Goal: Information Seeking & Learning: Learn about a topic

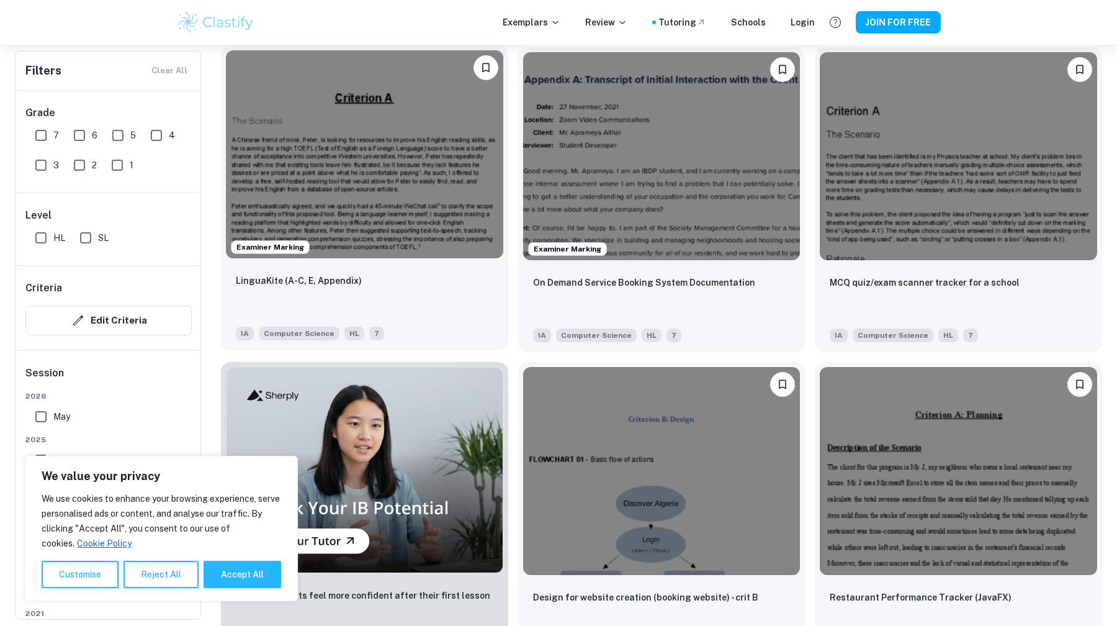
scroll to position [707, 0]
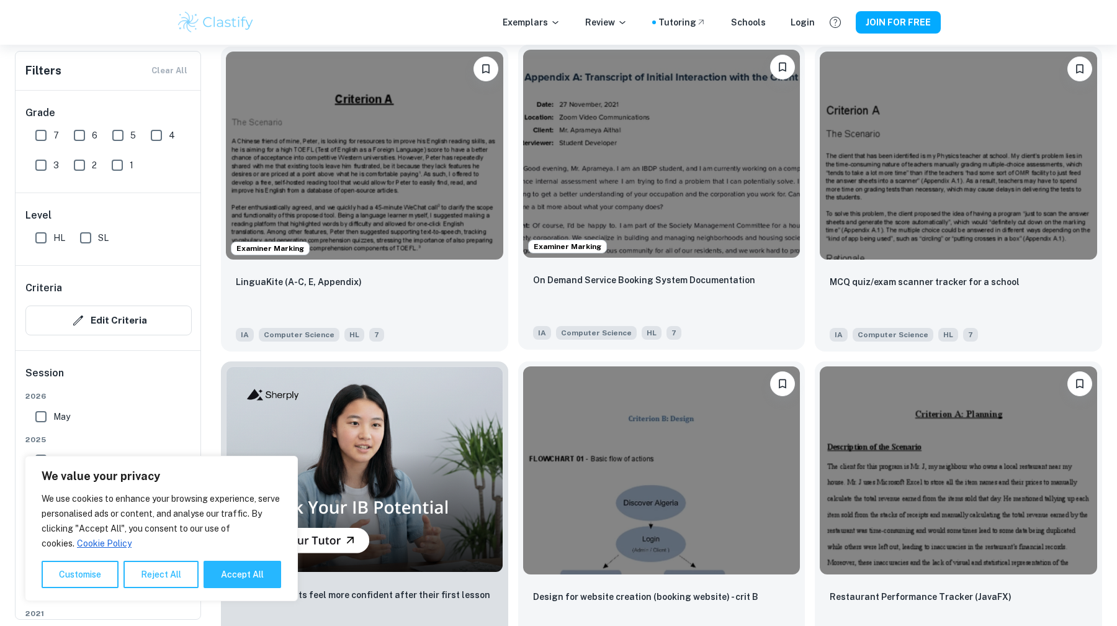
click at [692, 203] on img at bounding box center [661, 154] width 277 height 208
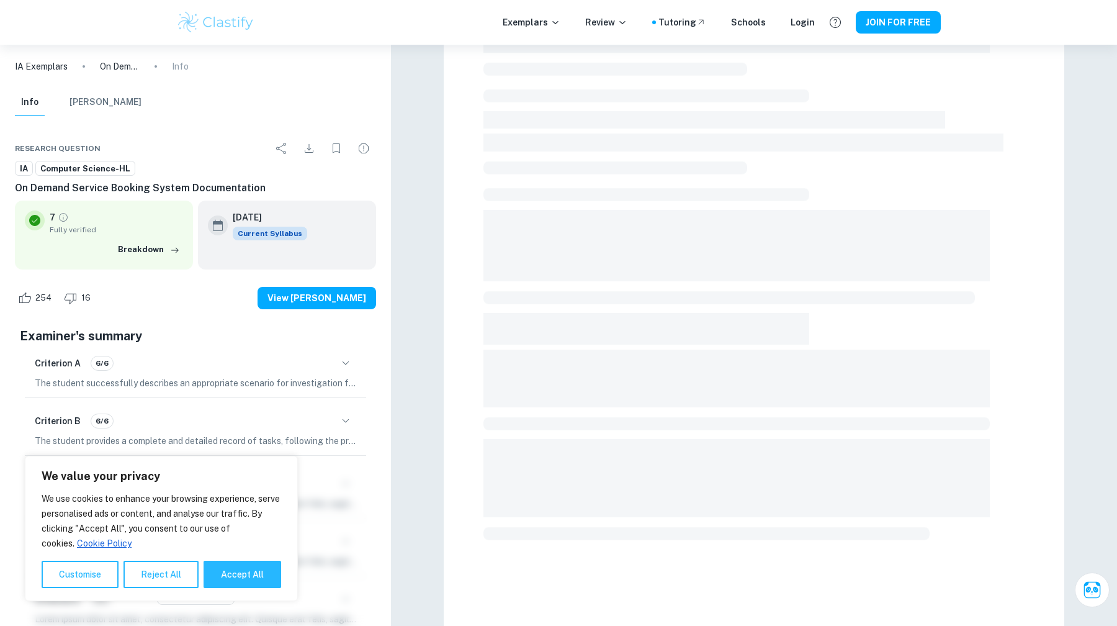
scroll to position [310, 0]
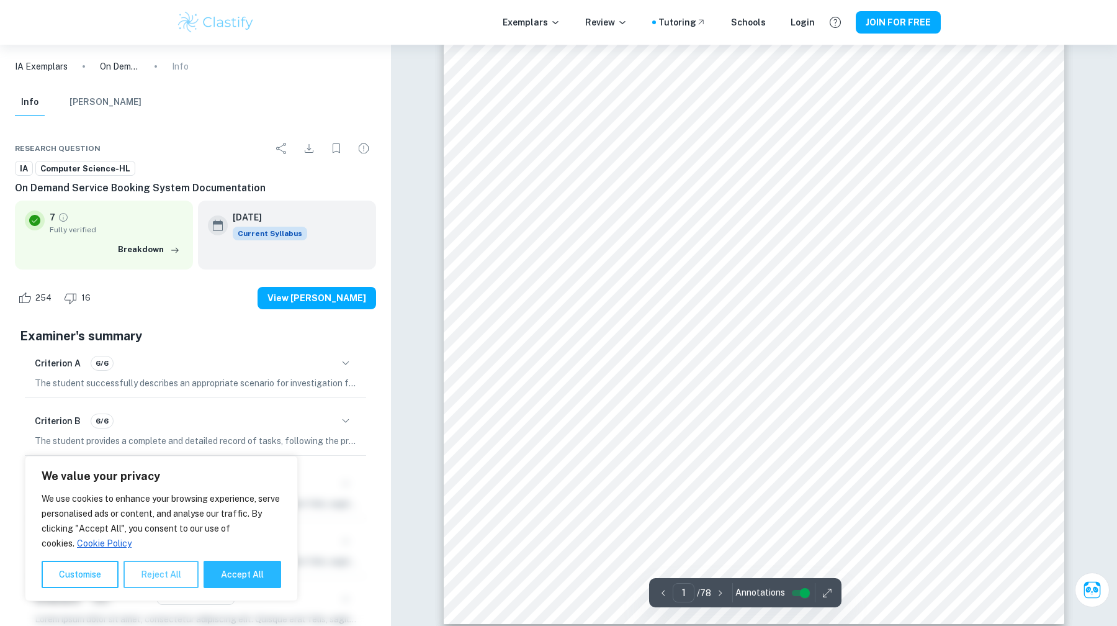
click at [171, 573] on button "Reject All" at bounding box center [161, 573] width 75 height 27
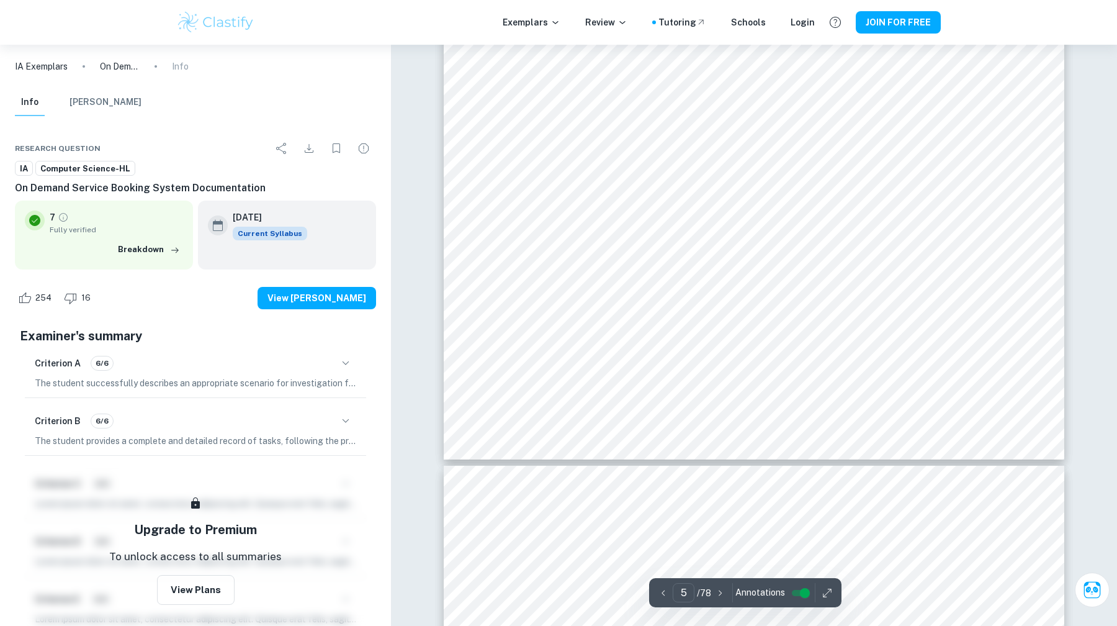
scroll to position [262, 0]
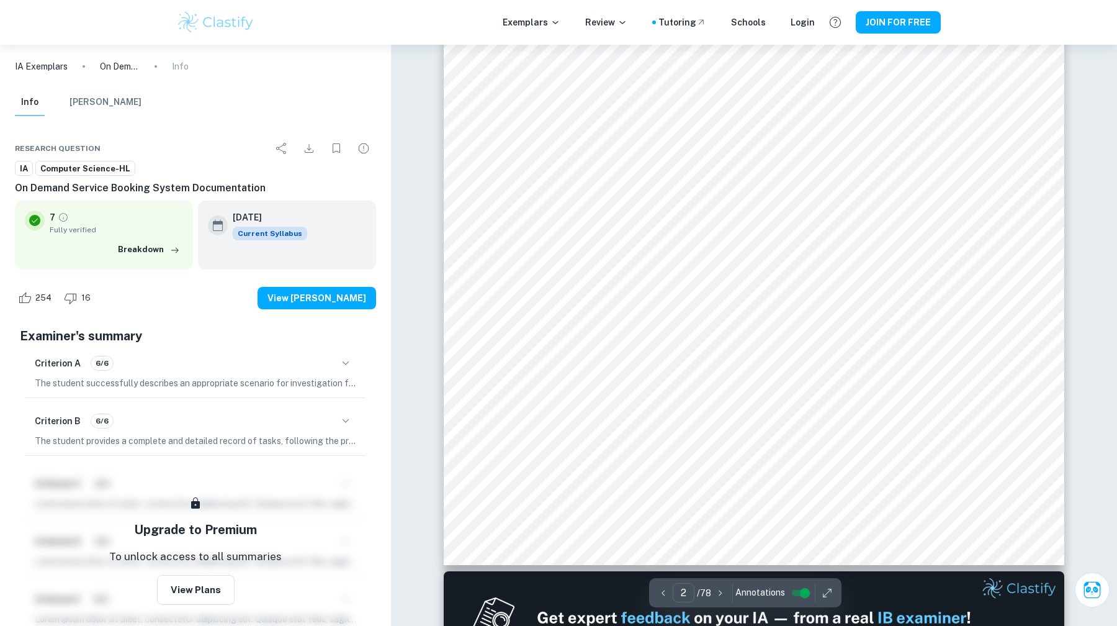
type input "1"
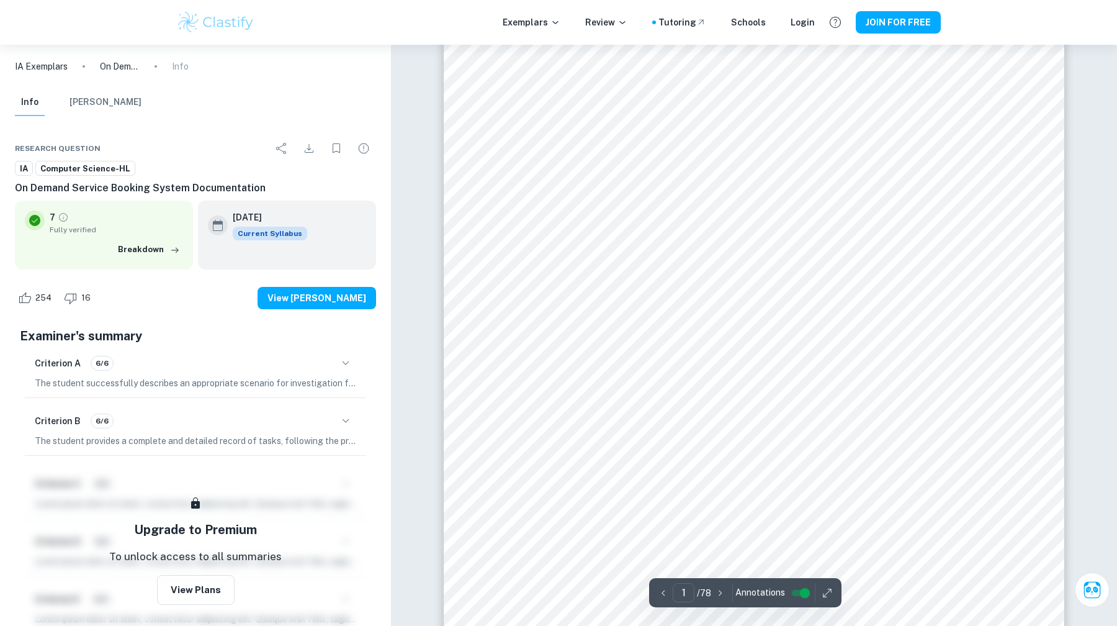
scroll to position [0, 0]
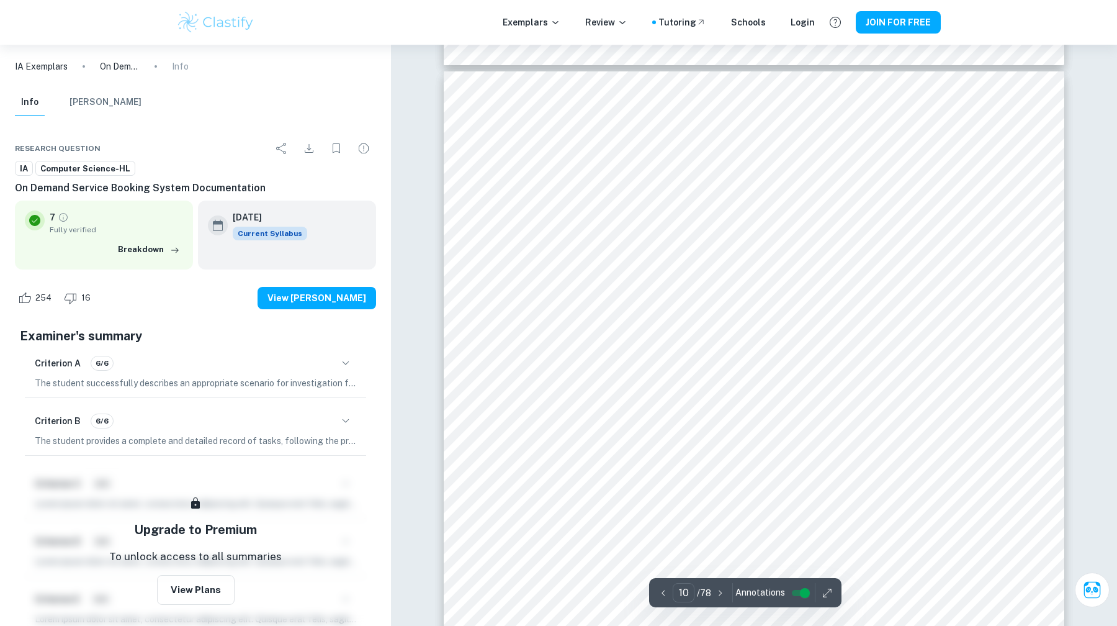
scroll to position [8235, 0]
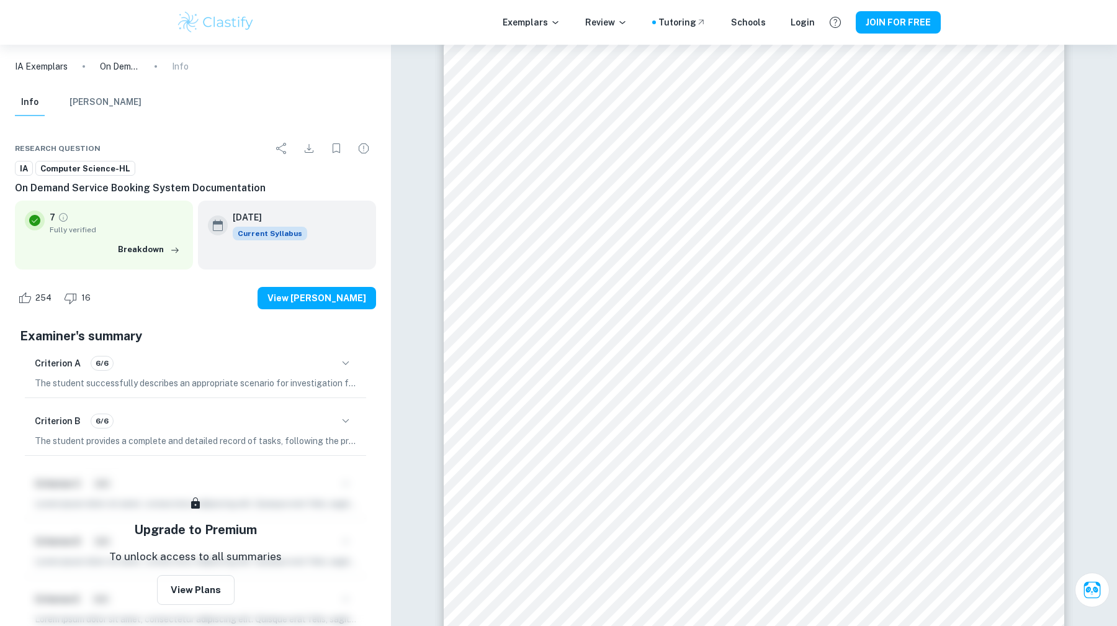
scroll to position [8341, 0]
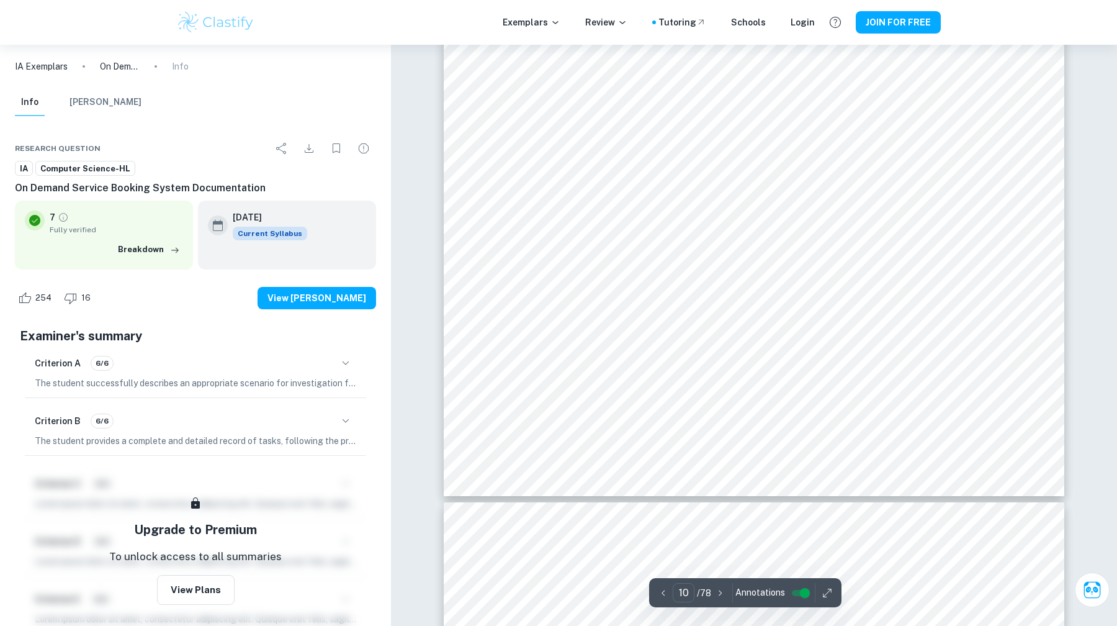
scroll to position [8681, 0]
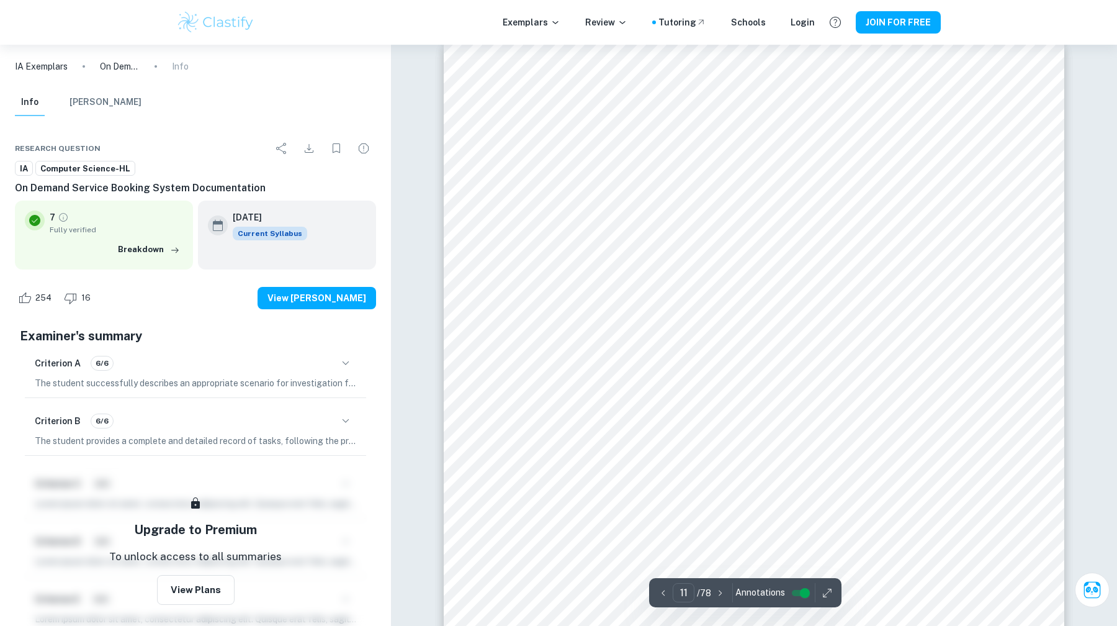
scroll to position [9143, 0]
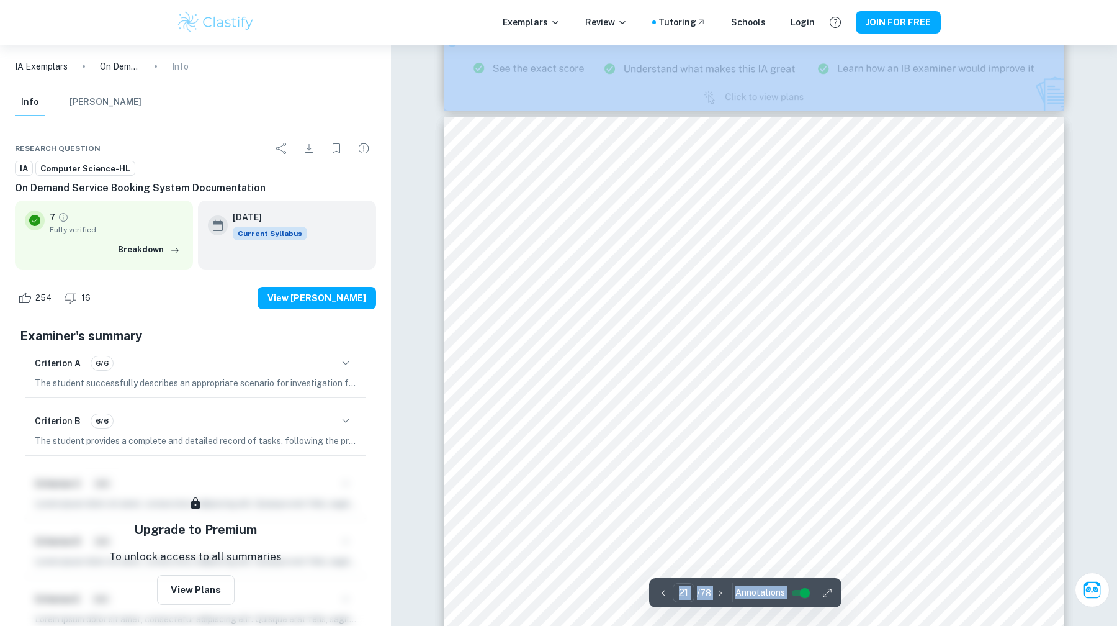
scroll to position [18121, 0]
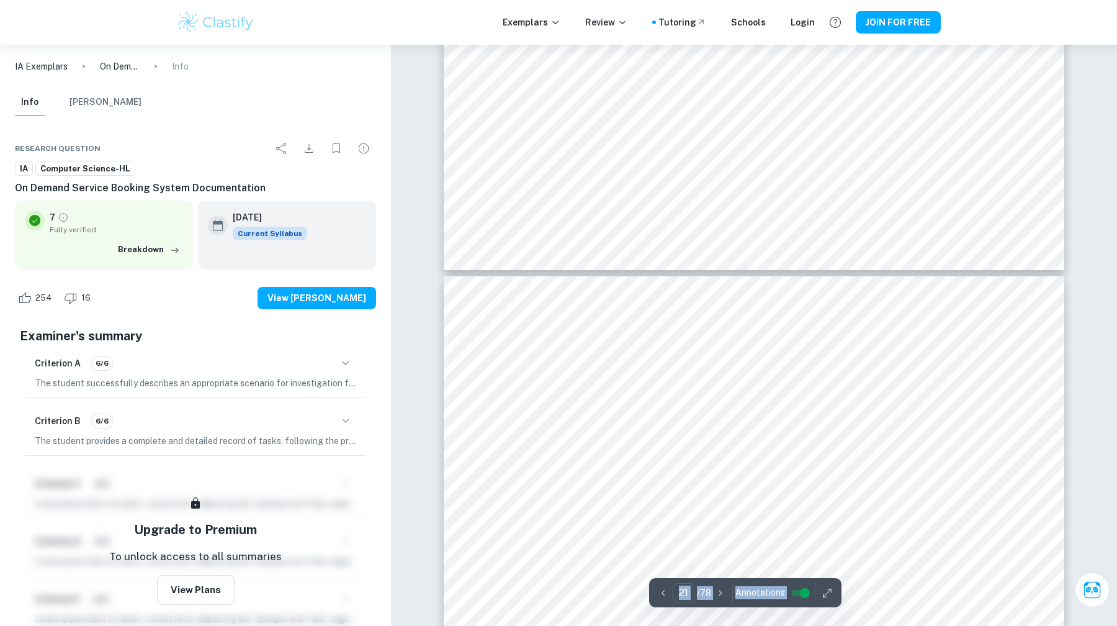
type input "22"
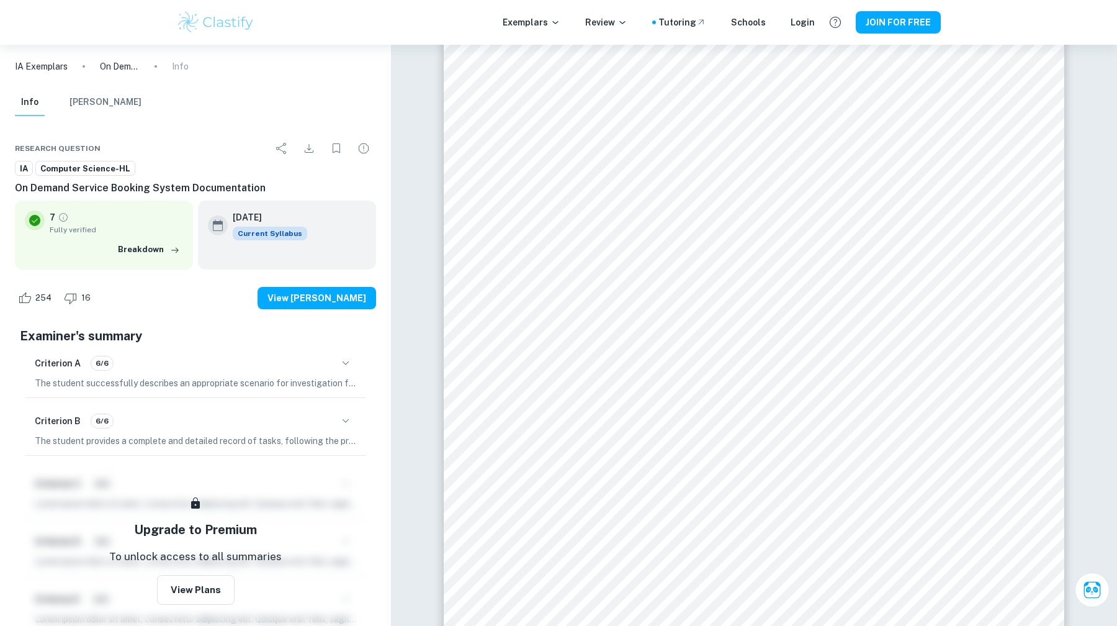
click at [215, 22] on img at bounding box center [215, 22] width 79 height 25
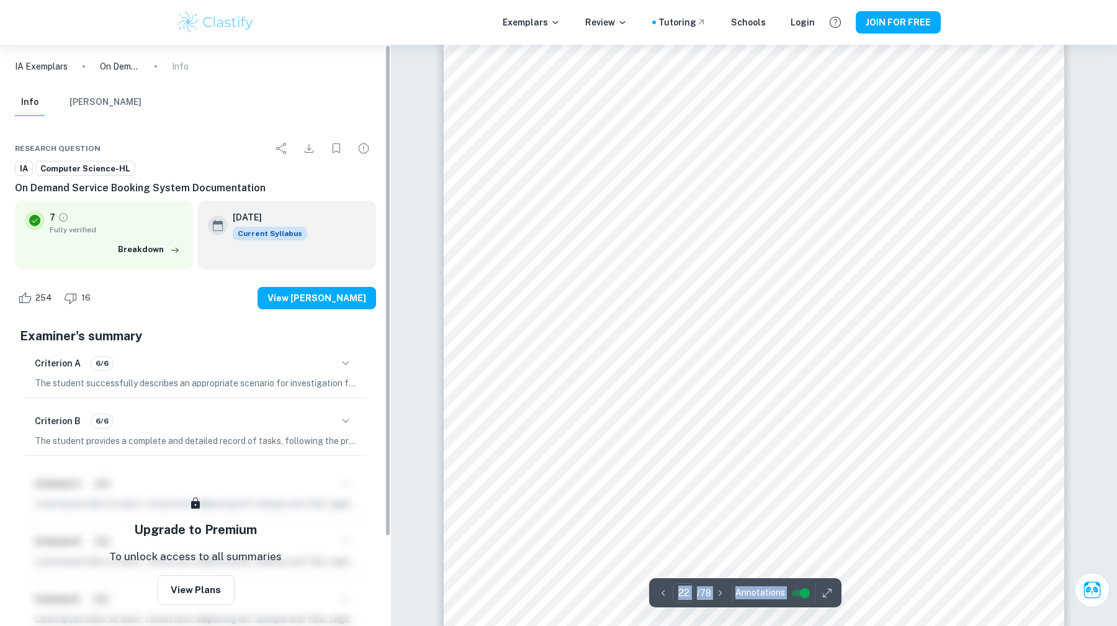
scroll to position [18943, 0]
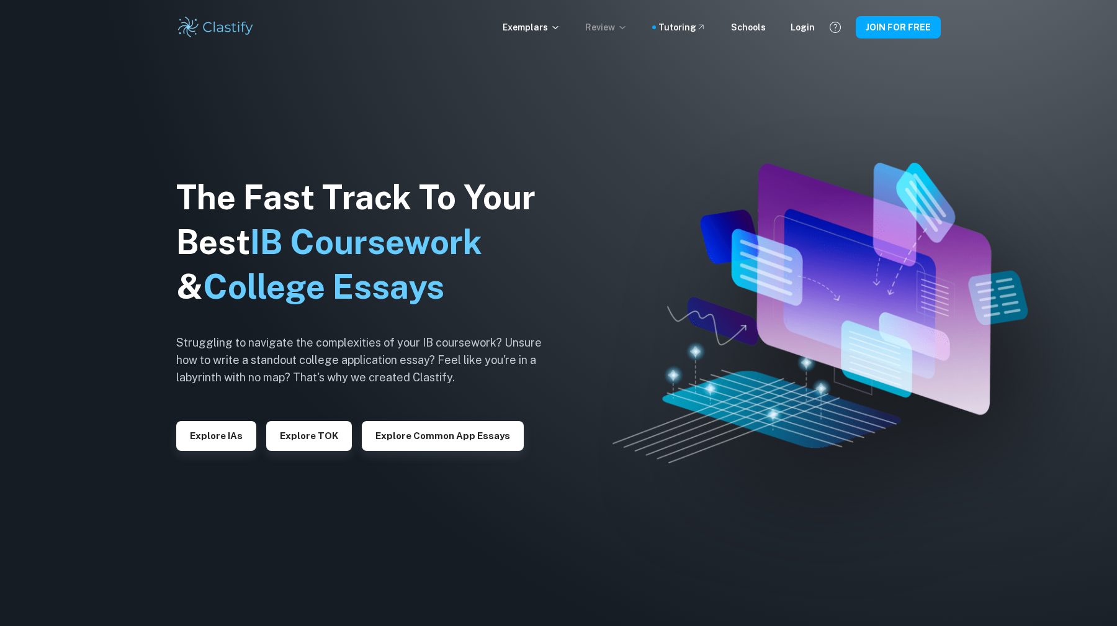
click at [610, 29] on p "Review" at bounding box center [606, 27] width 42 height 14
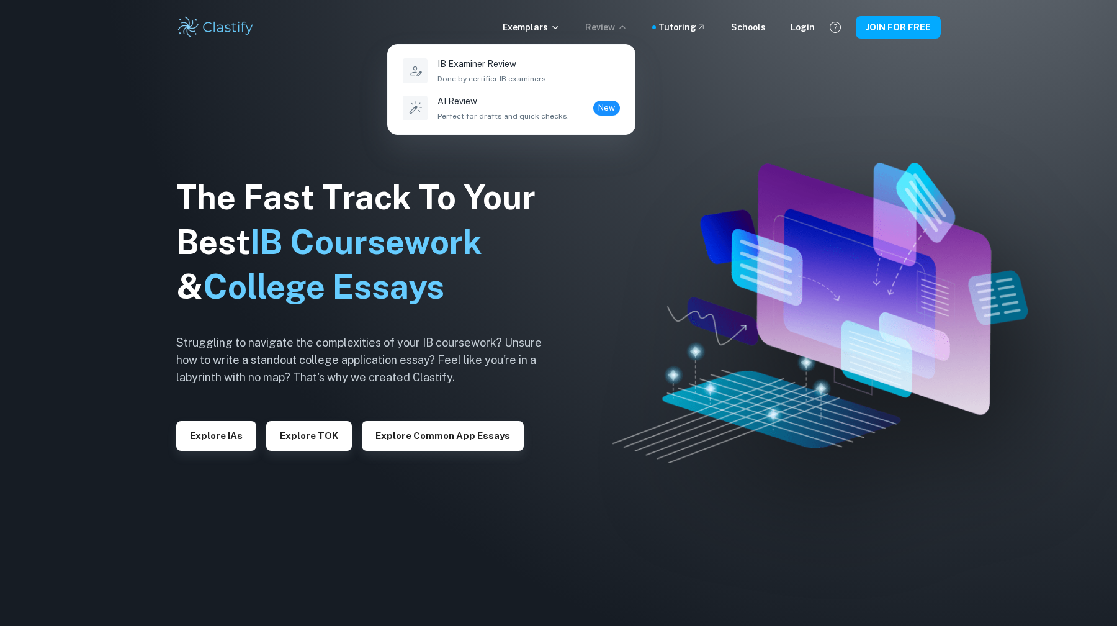
click at [549, 29] on div at bounding box center [558, 313] width 1117 height 626
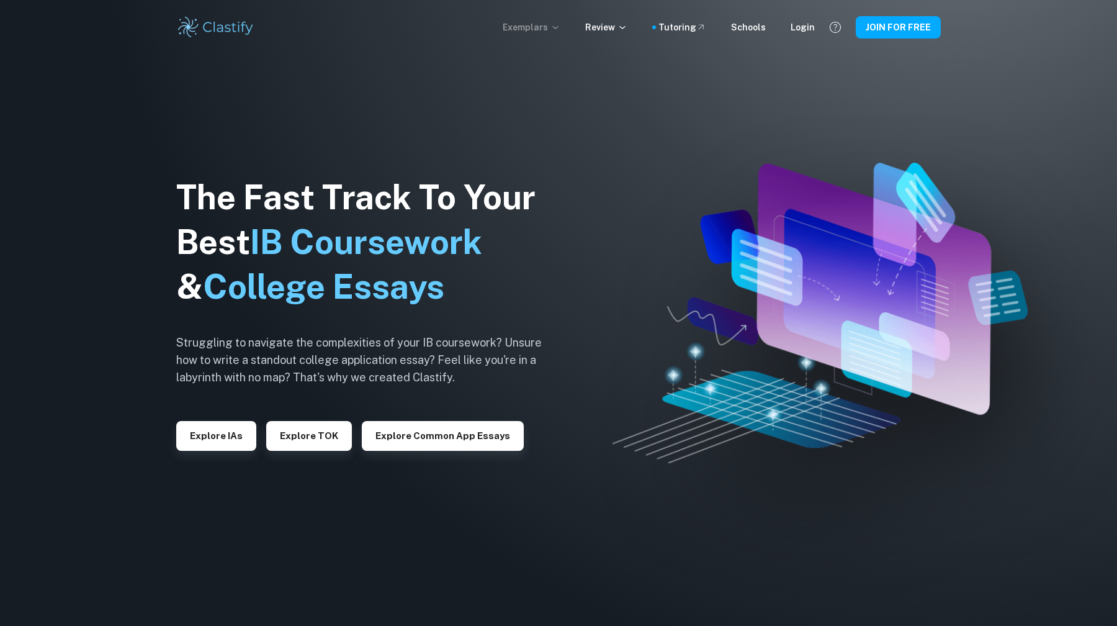
click at [539, 31] on p "Exemplars" at bounding box center [532, 27] width 58 height 14
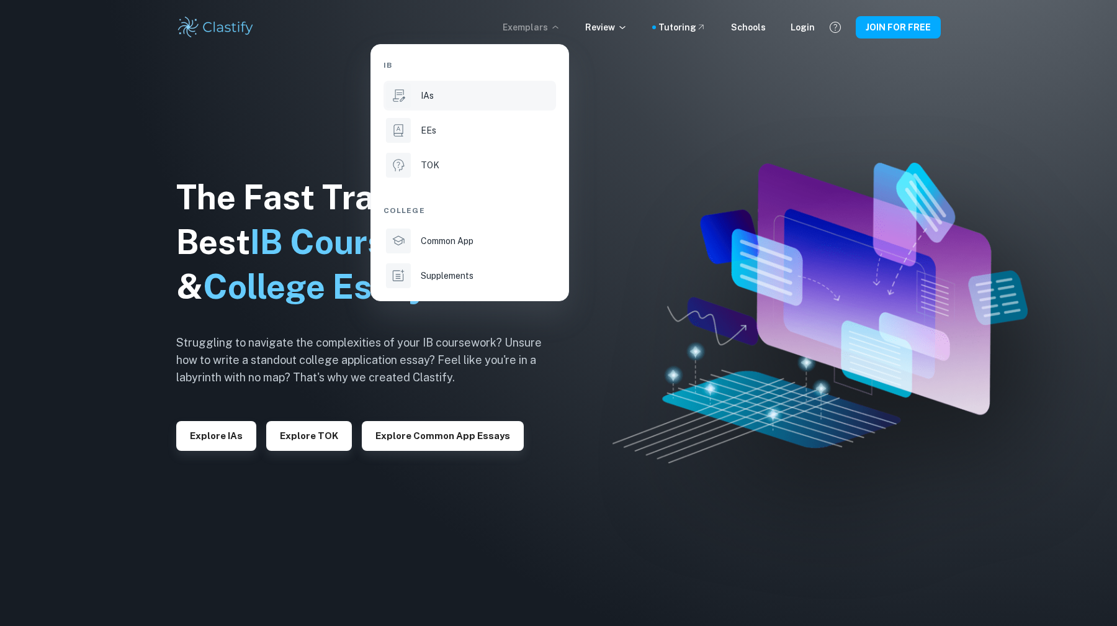
click at [442, 90] on div "IAs" at bounding box center [487, 96] width 133 height 14
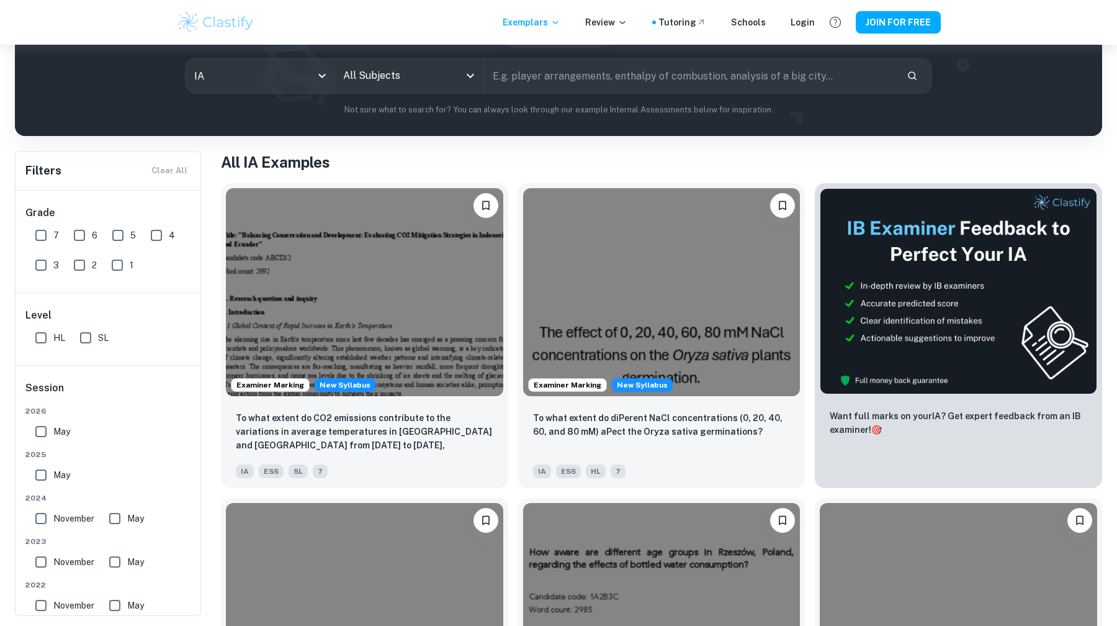
scroll to position [159, 0]
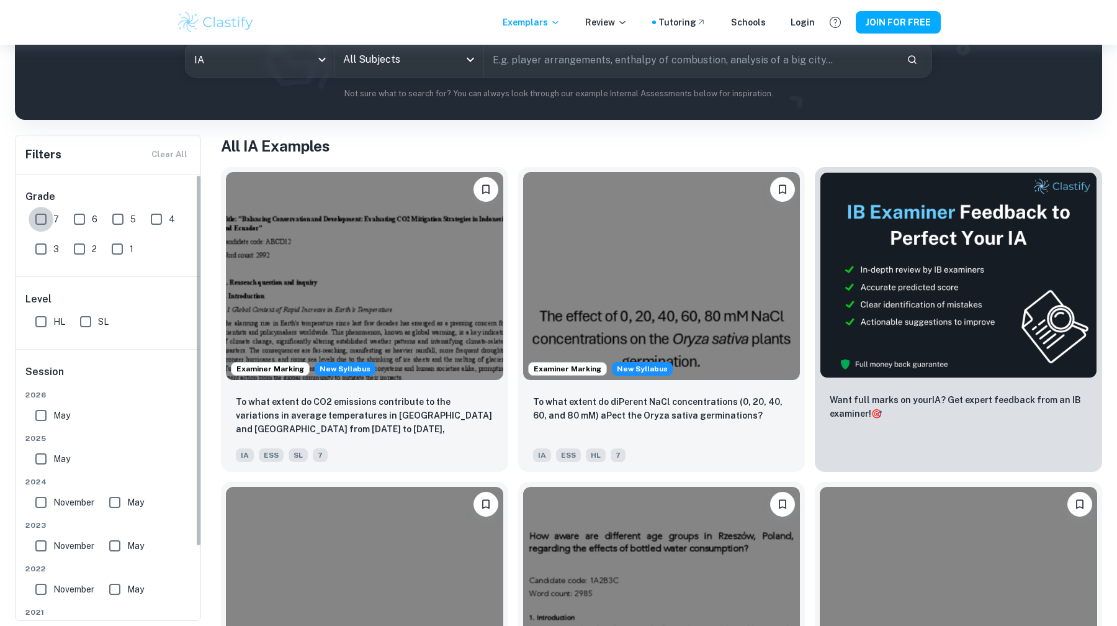
click at [42, 222] on input "7" at bounding box center [41, 219] width 25 height 25
checkbox input "true"
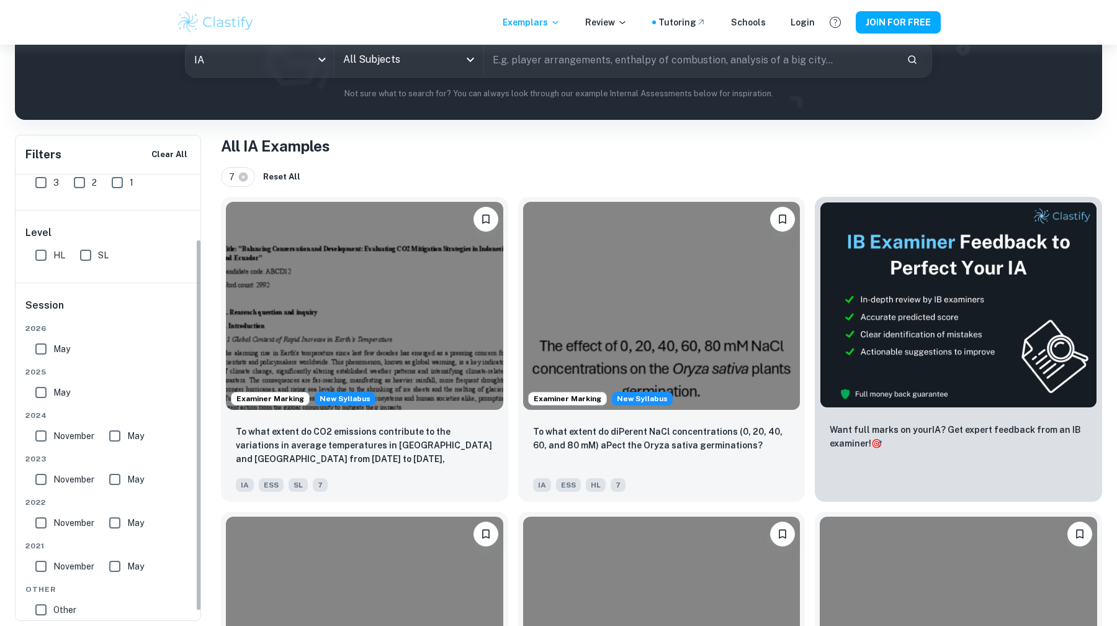
scroll to position [86, 0]
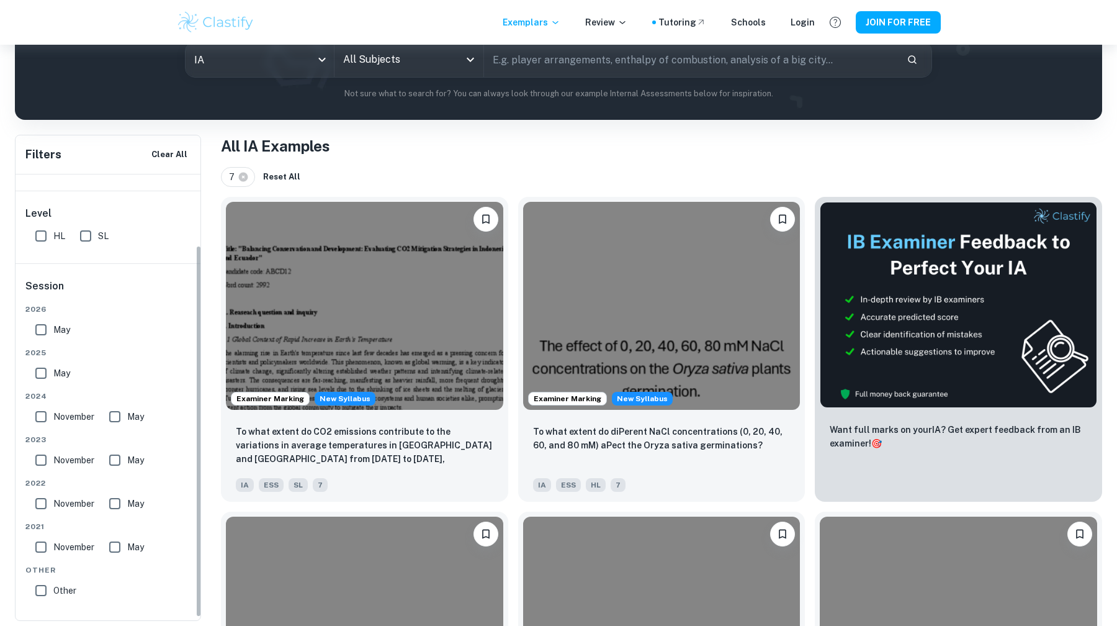
click at [42, 236] on input "HL" at bounding box center [41, 235] width 25 height 25
checkbox input "true"
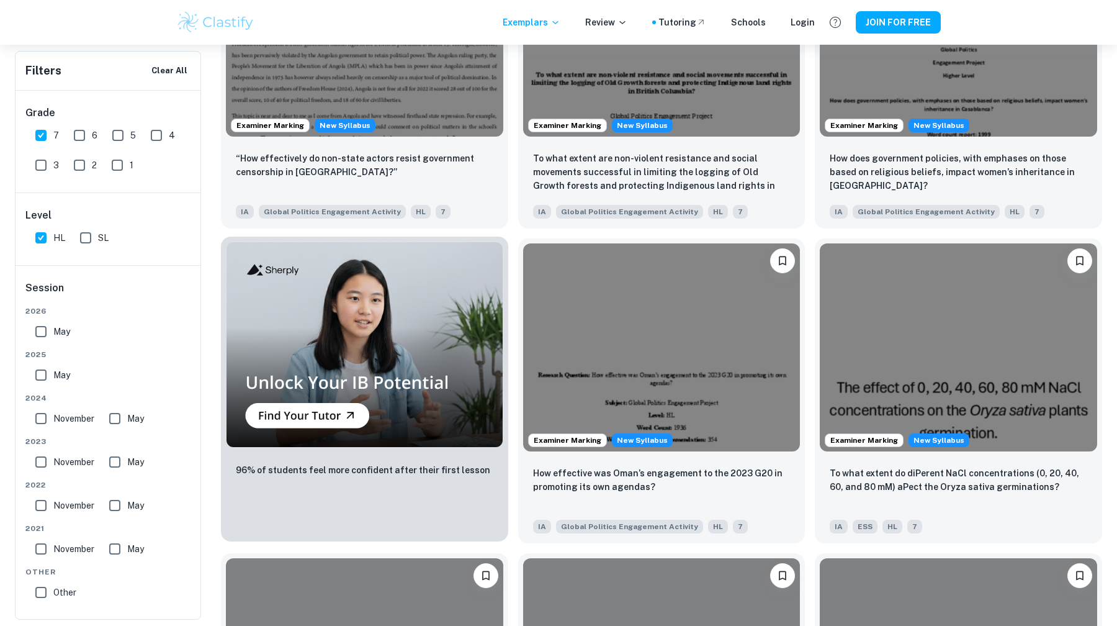
scroll to position [0, 0]
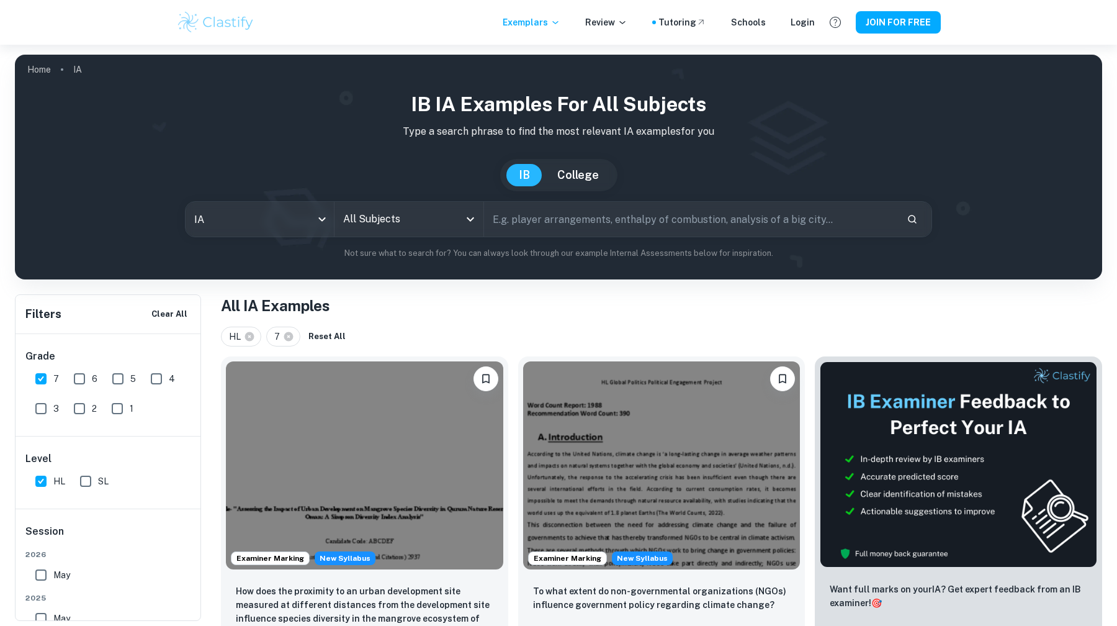
click at [425, 217] on input "All Subjects" at bounding box center [399, 219] width 119 height 24
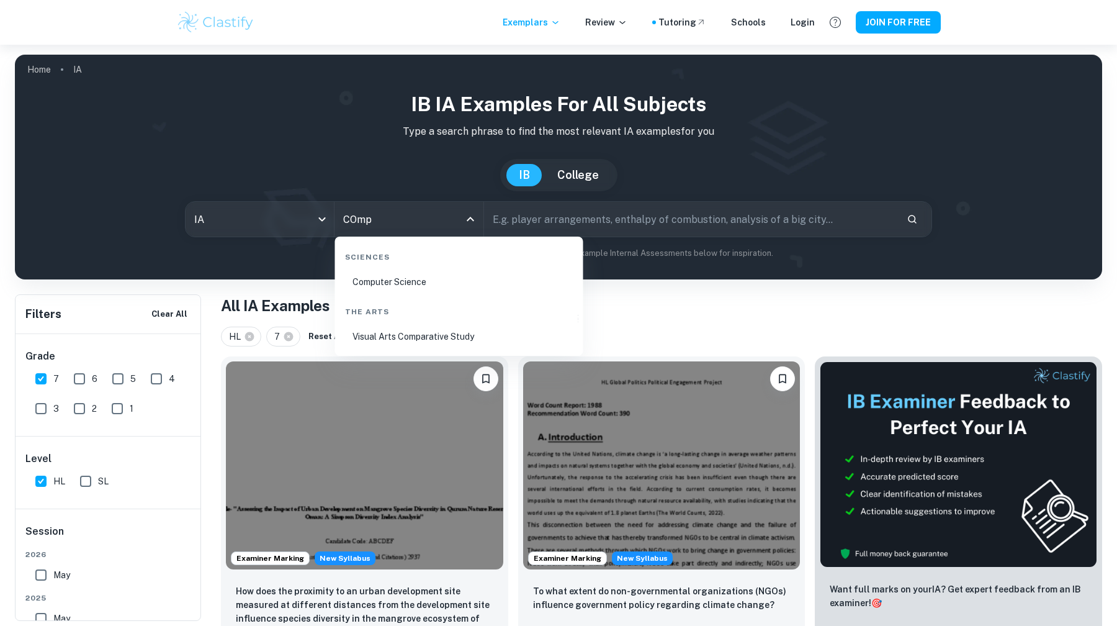
click at [435, 280] on li "Computer Science" at bounding box center [459, 281] width 238 height 29
type input "Computer Science"
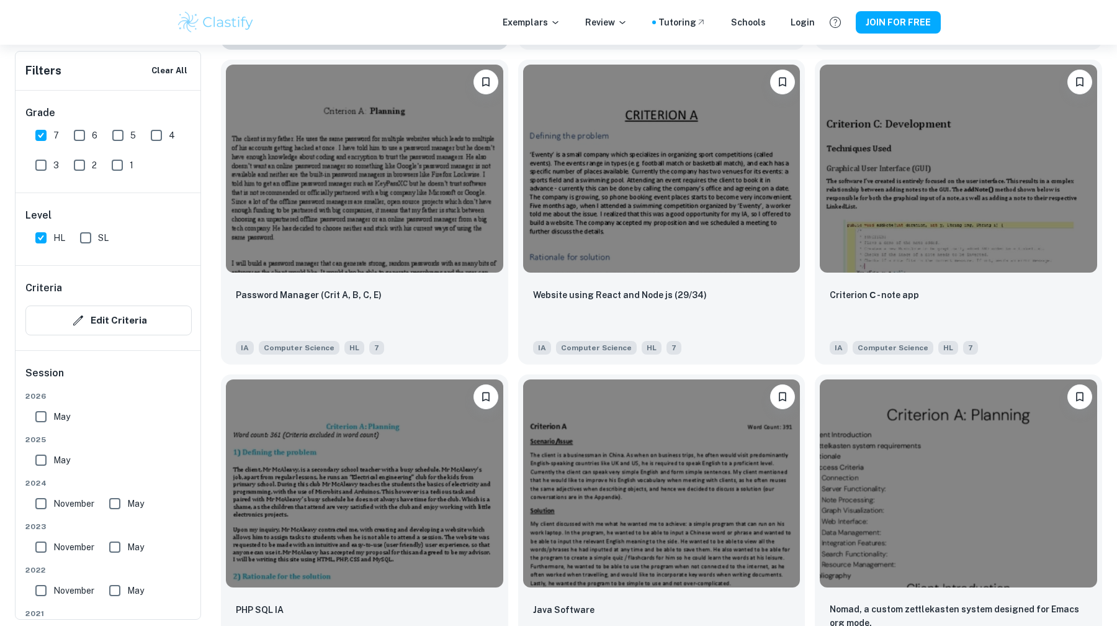
scroll to position [1349, 0]
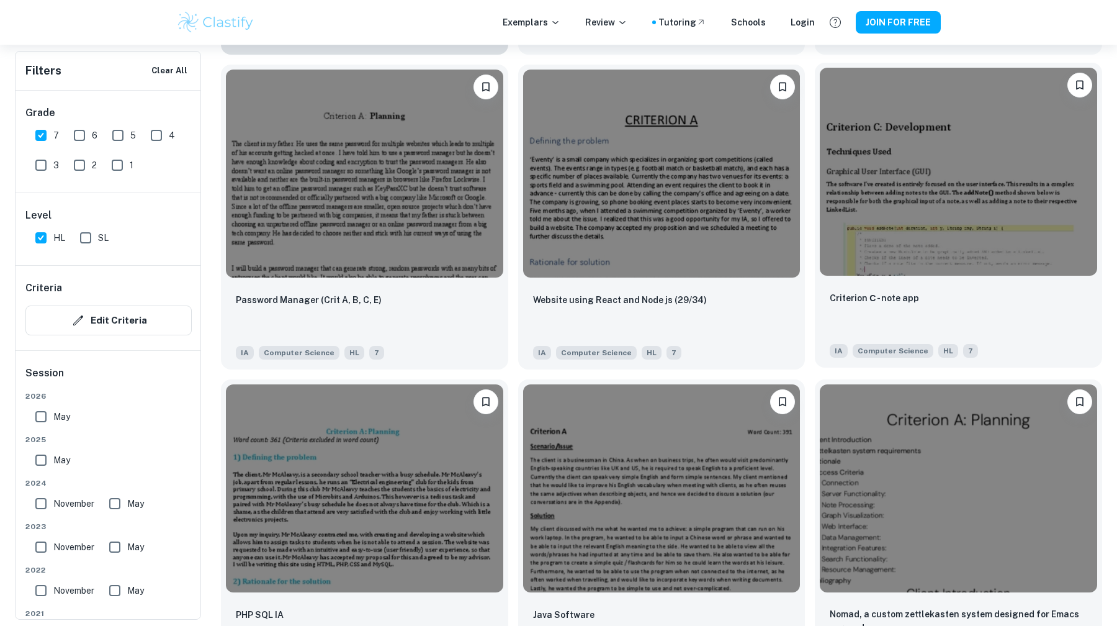
click at [883, 214] on img at bounding box center [958, 172] width 277 height 208
click at [514, 312] on div "Website using React and Node js (29/34) IA Computer Science HL 7" at bounding box center [656, 212] width 297 height 315
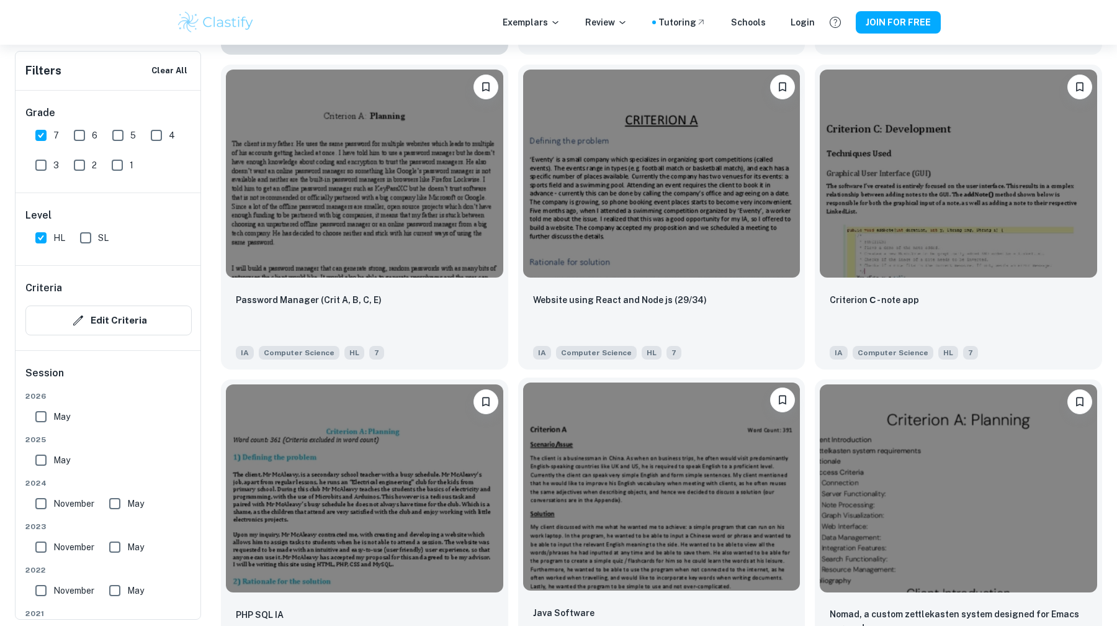
scroll to position [1407, 0]
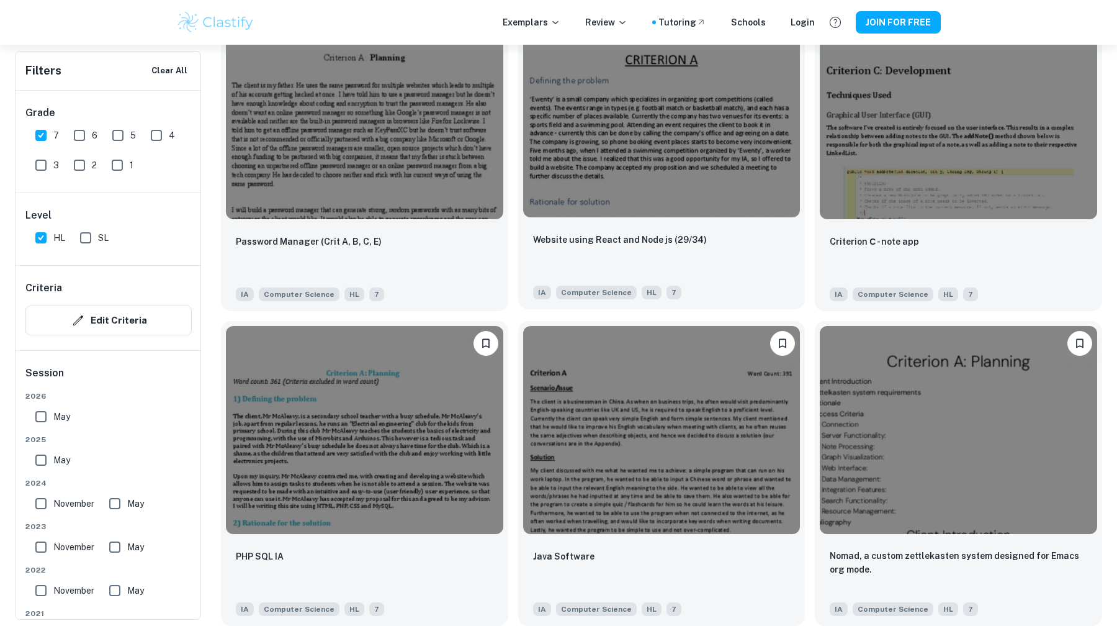
click at [656, 164] on img at bounding box center [661, 113] width 277 height 208
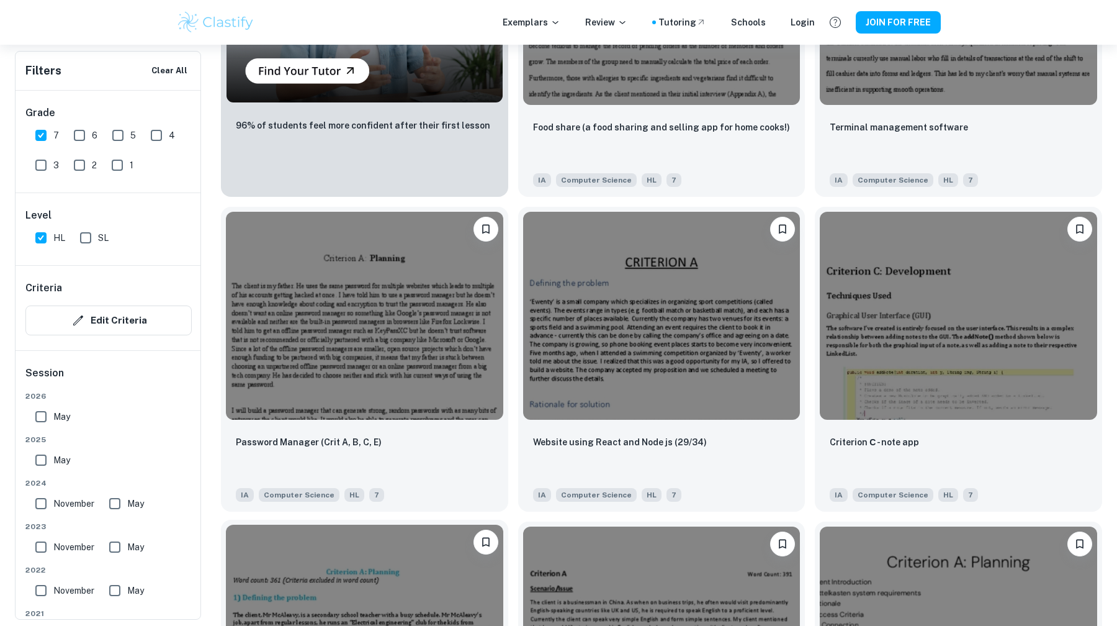
scroll to position [1143, 0]
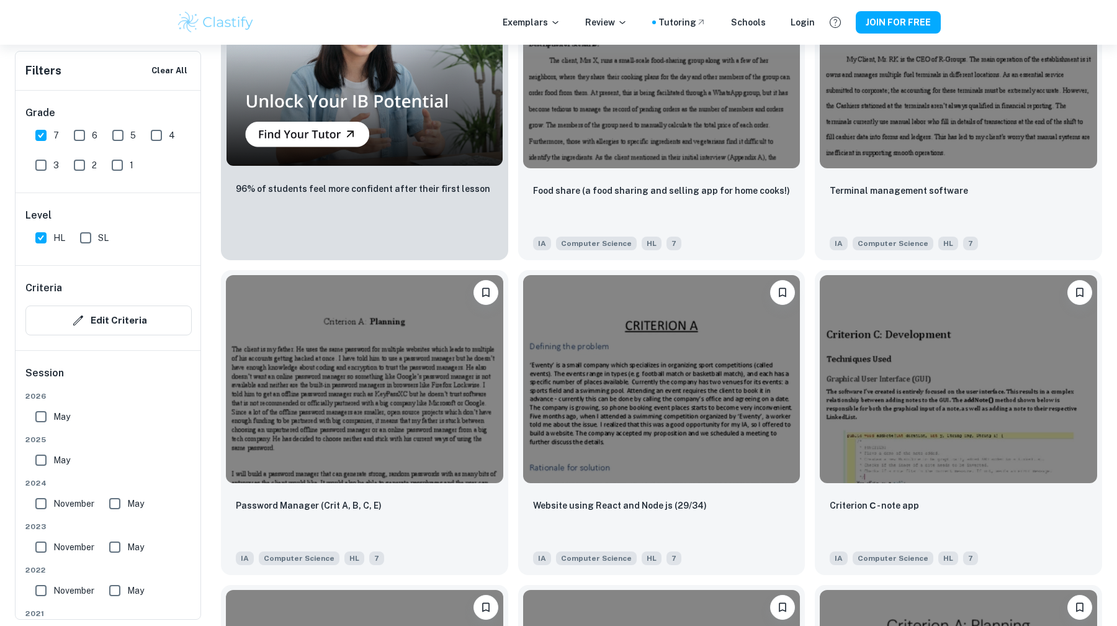
click at [48, 236] on input "HL" at bounding box center [41, 237] width 25 height 25
checkbox input "false"
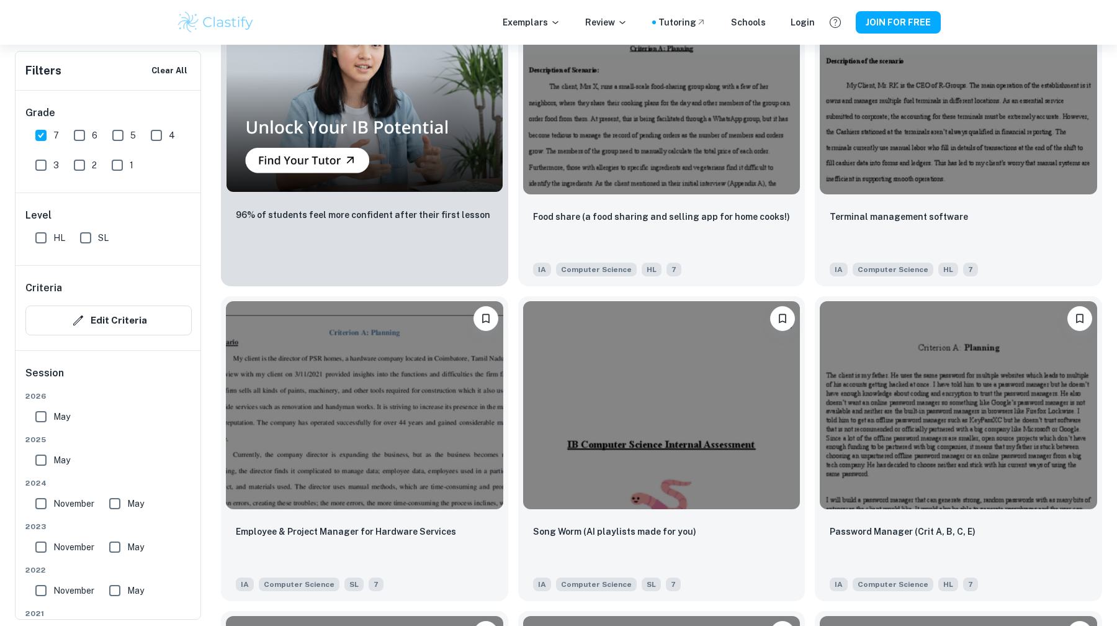
scroll to position [1112, 0]
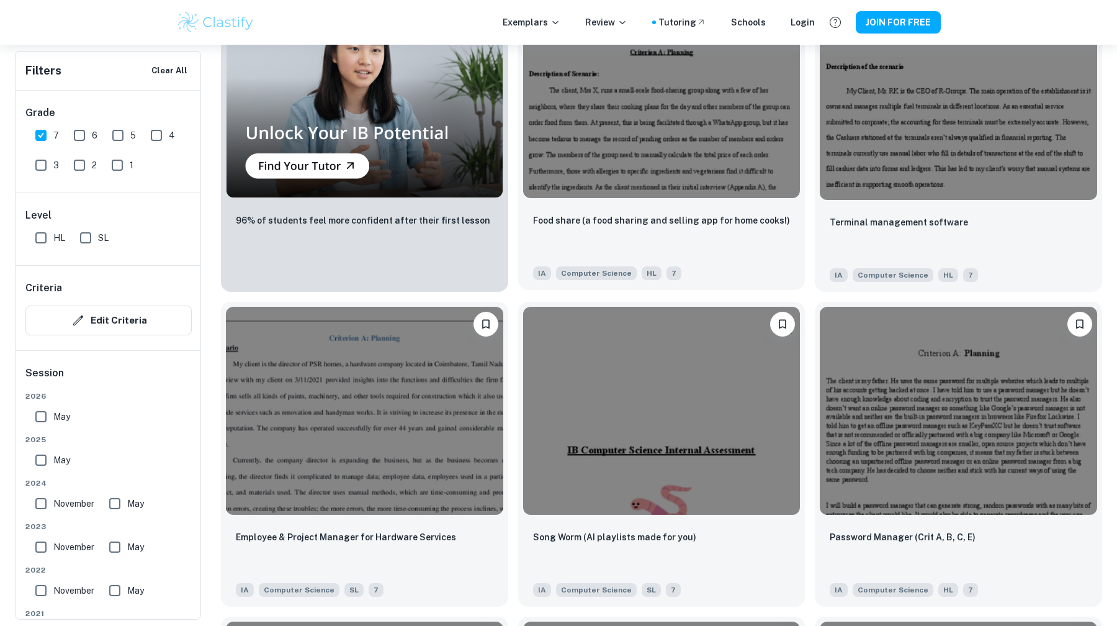
click at [558, 195] on img at bounding box center [661, 94] width 277 height 208
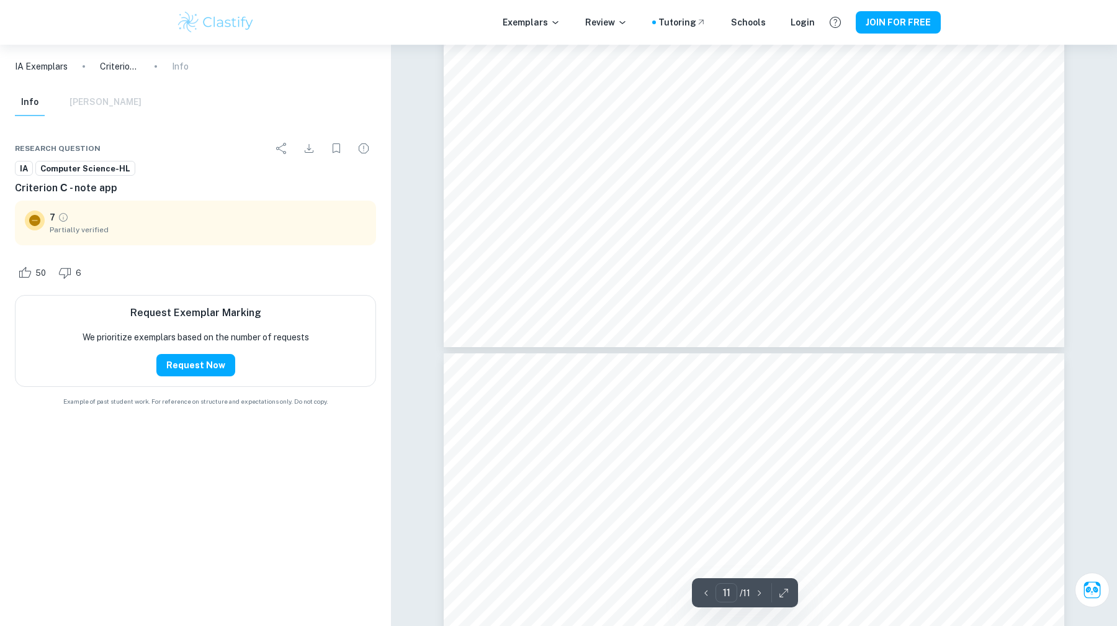
type input "10"
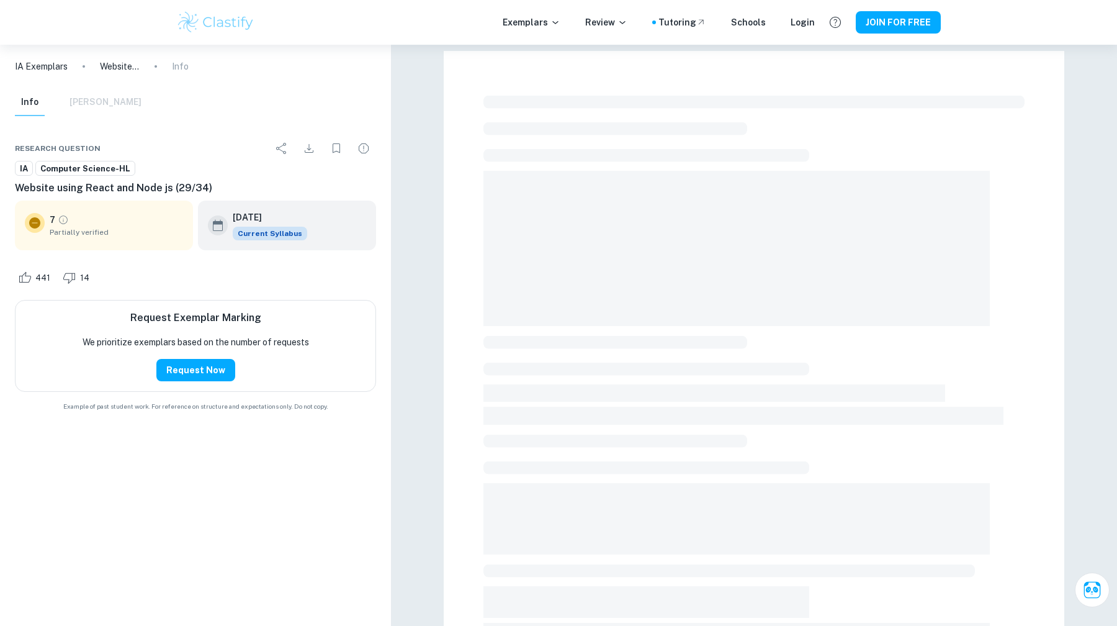
click at [405, 288] on div at bounding box center [754, 490] width 726 height 891
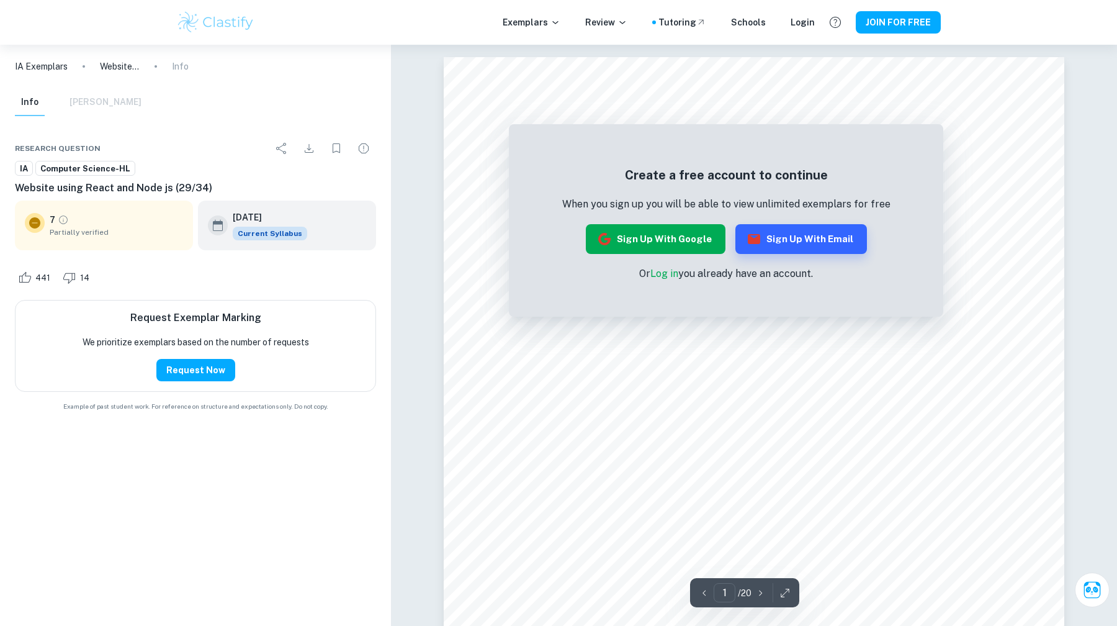
click at [633, 245] on button "Sign up with Google" at bounding box center [656, 239] width 140 height 30
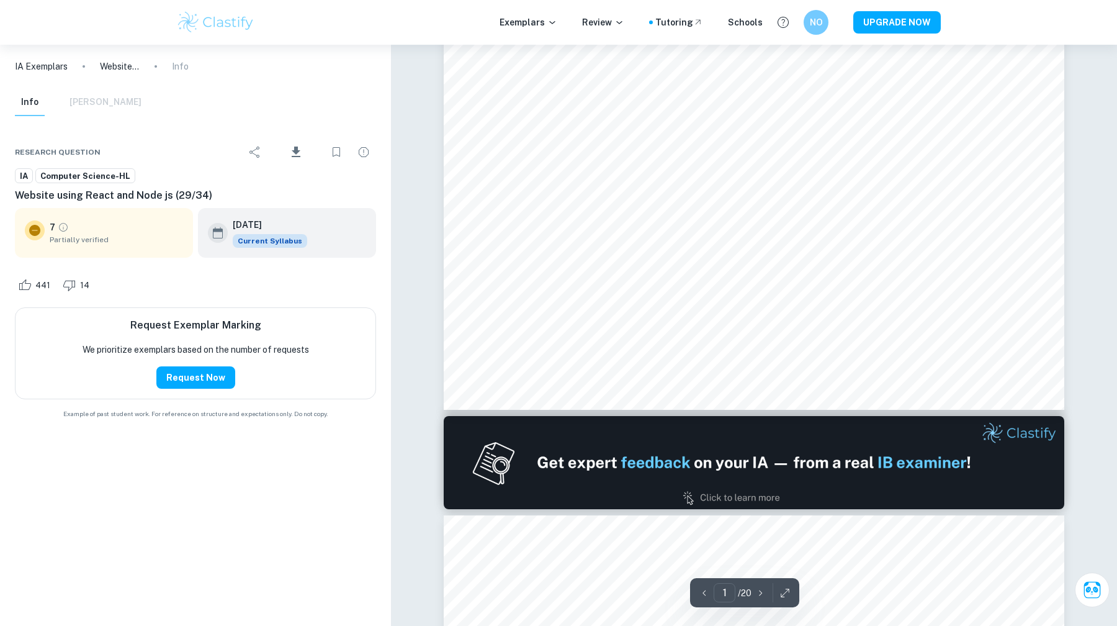
scroll to position [958, 0]
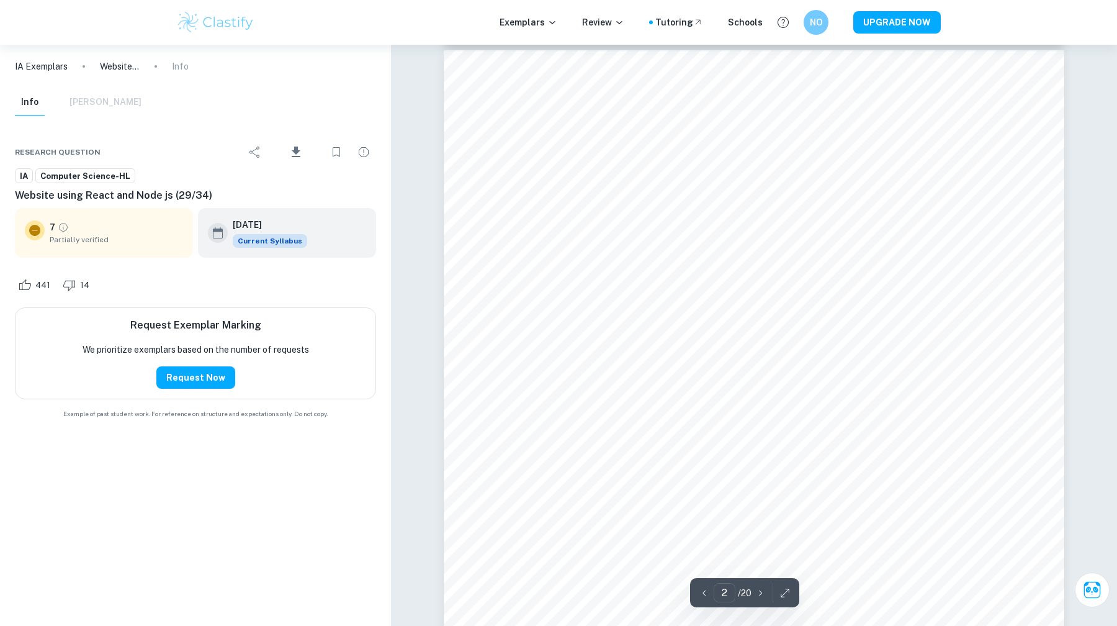
type input "1"
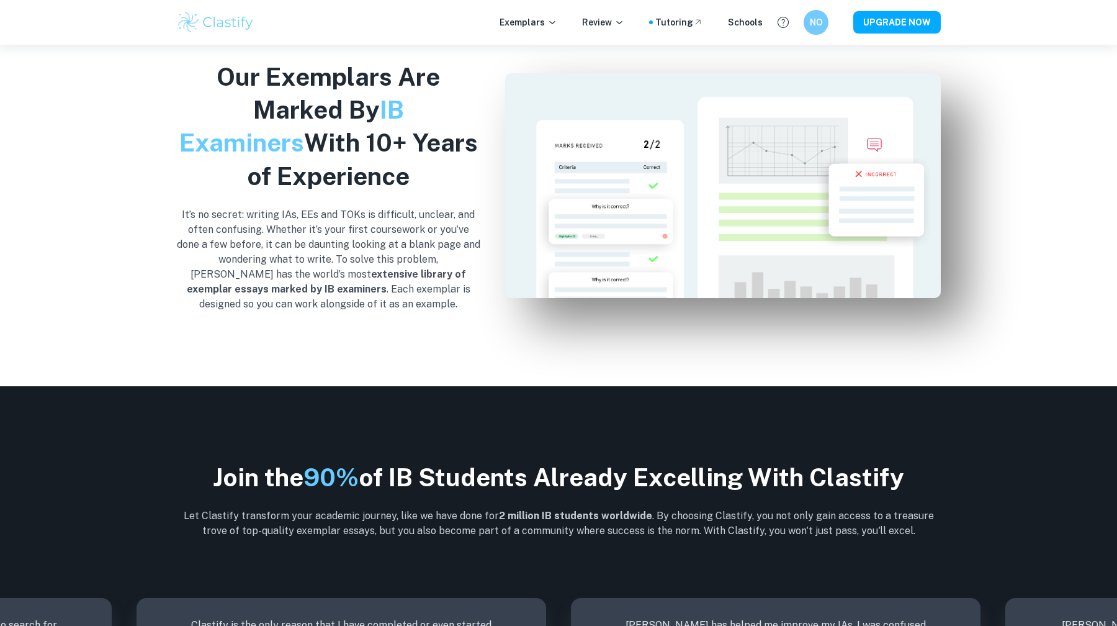
scroll to position [923, 0]
